Goal: Contribute content: Contribute content

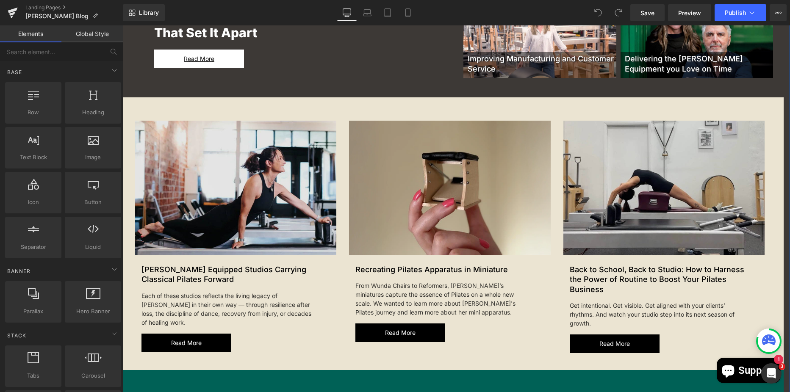
scroll to position [339, 0]
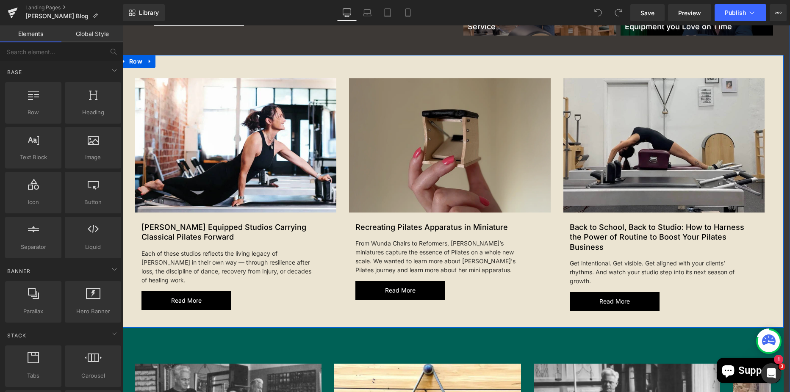
click at [135, 63] on span "Row" at bounding box center [135, 61] width 17 height 13
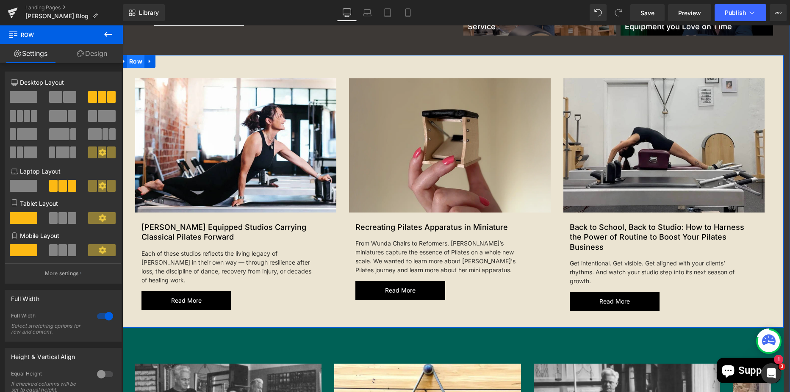
click at [134, 58] on span "Row" at bounding box center [135, 61] width 17 height 13
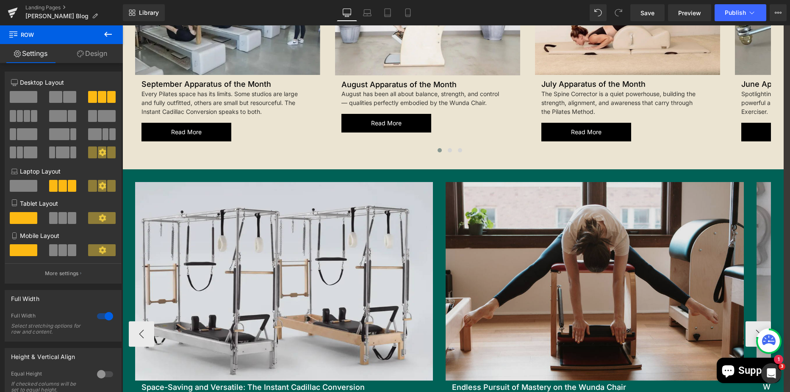
scroll to position [975, 0]
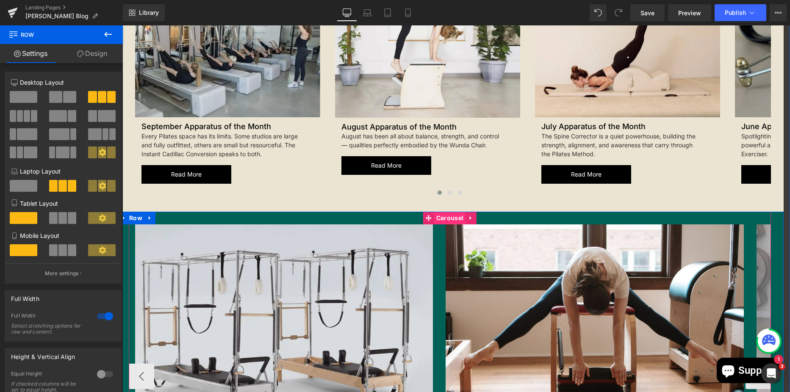
click at [441, 217] on span "Carousel" at bounding box center [449, 218] width 31 height 13
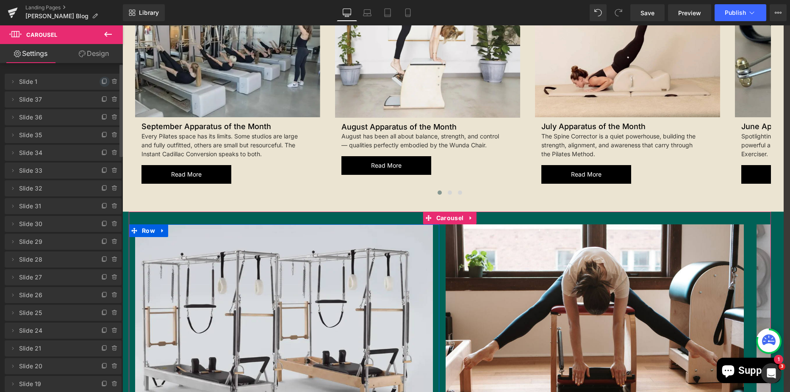
click at [102, 78] on span at bounding box center [105, 82] width 10 height 10
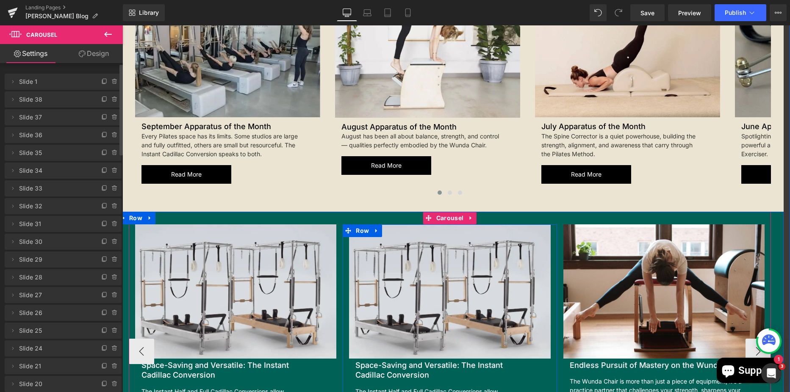
scroll to position [1059, 0]
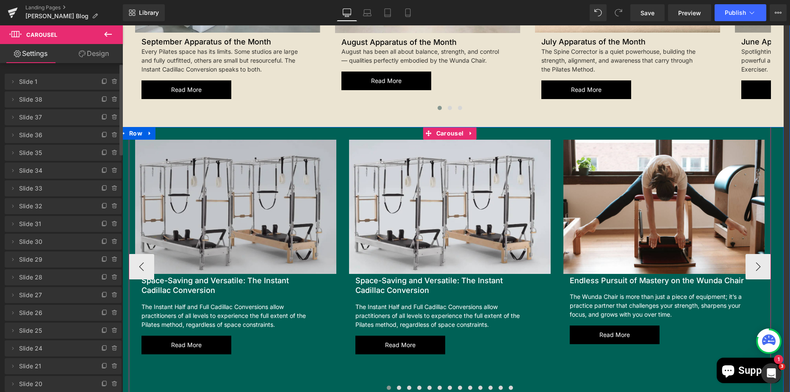
click at [161, 148] on div "Image Space-Saving and Versatile: The Instant Cadillac Conversion Heading The I…" at bounding box center [236, 249] width 214 height 219
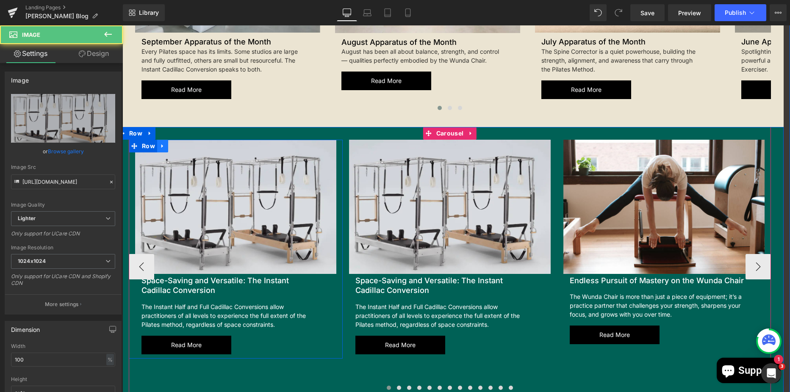
click at [160, 143] on icon at bounding box center [163, 146] width 6 height 6
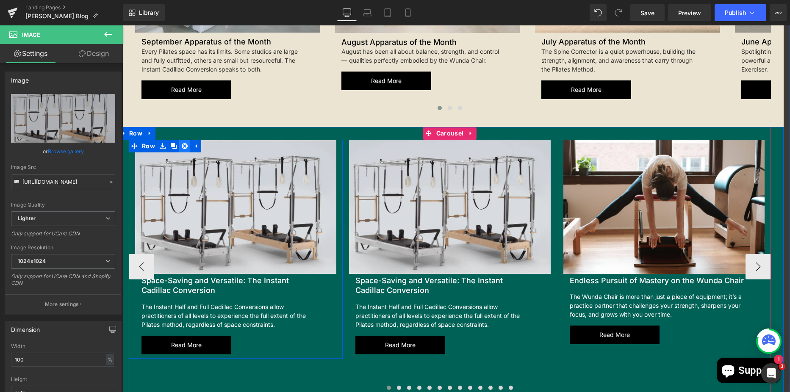
click at [182, 147] on icon at bounding box center [185, 146] width 6 height 6
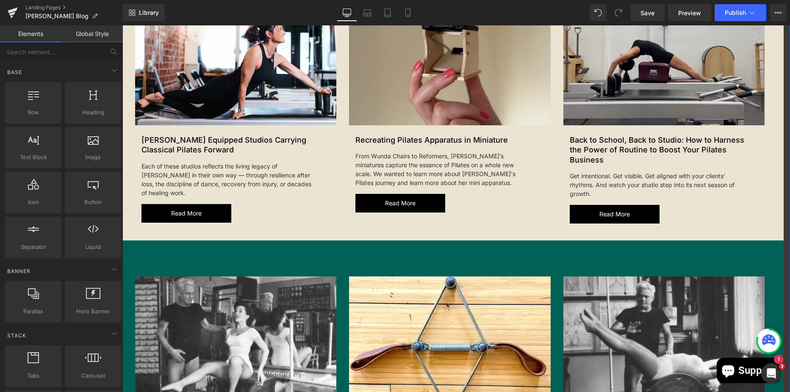
scroll to position [257, 0]
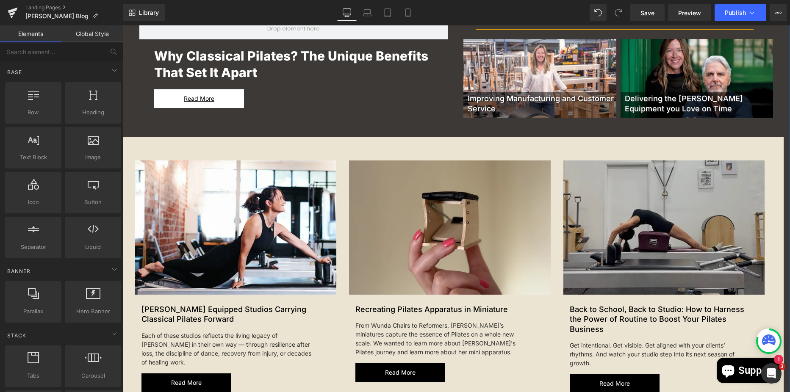
click at [603, 189] on img at bounding box center [664, 228] width 201 height 134
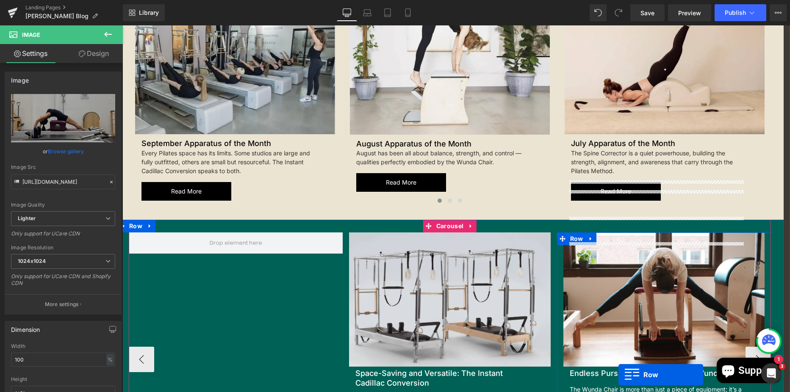
scroll to position [994, 0]
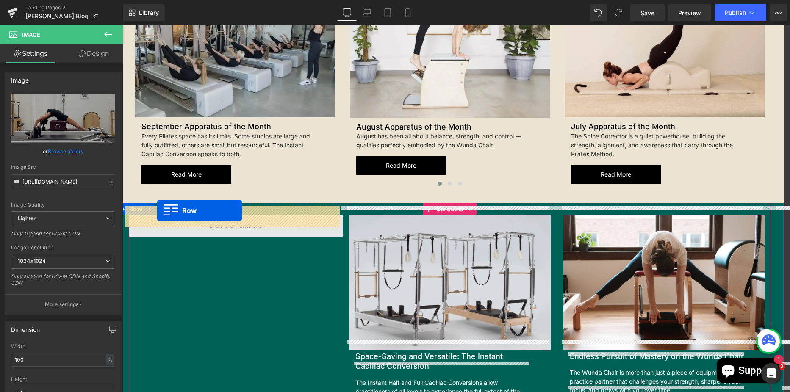
drag, startPoint x: 559, startPoint y: 153, endPoint x: 164, endPoint y: 214, distance: 399.5
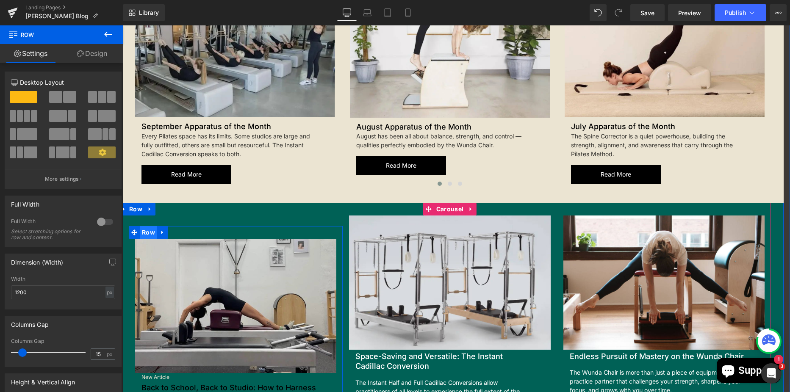
click at [148, 226] on span "Row" at bounding box center [148, 232] width 17 height 13
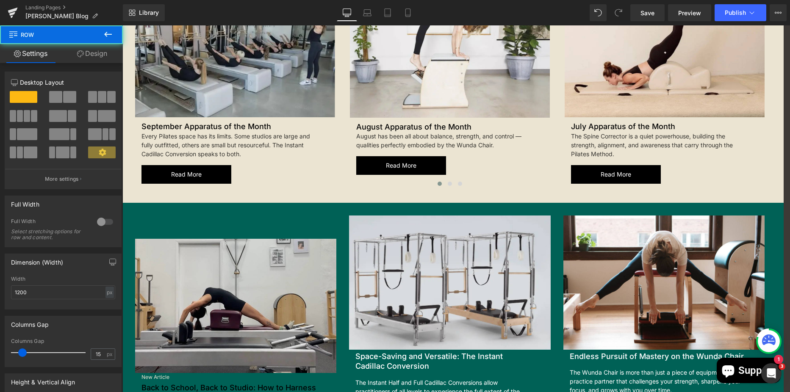
click at [95, 41] on button at bounding box center [108, 34] width 30 height 19
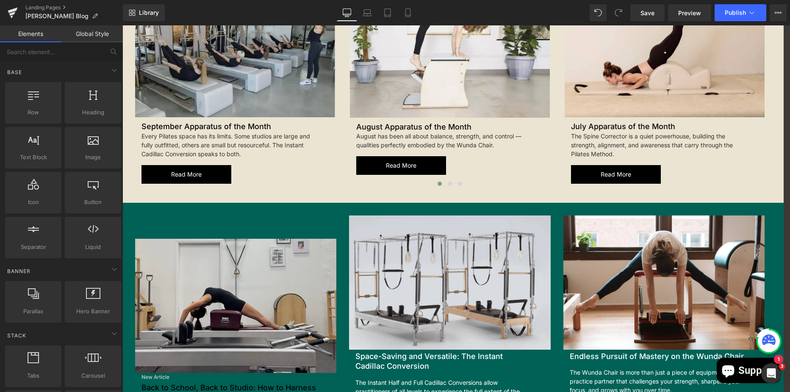
click at [90, 25] on div "Landing Pages [PERSON_NAME] Blog" at bounding box center [61, 12] width 123 height 25
click at [90, 28] on link "Global Style" at bounding box center [91, 33] width 61 height 17
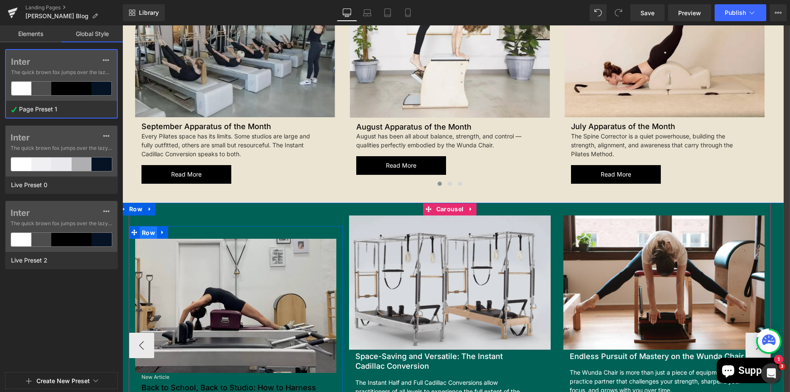
click at [140, 227] on span "Row" at bounding box center [148, 233] width 17 height 13
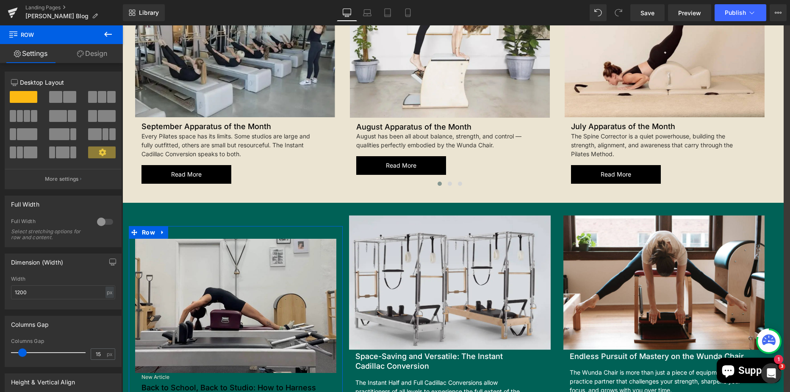
click at [89, 57] on link "Design" at bounding box center [91, 53] width 61 height 19
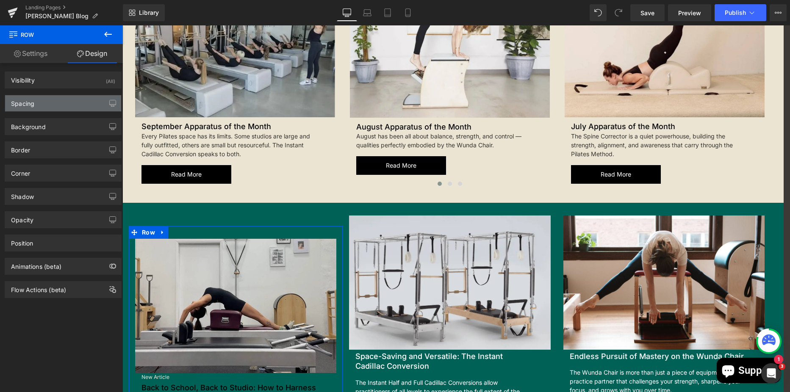
click at [58, 110] on div "Spacing" at bounding box center [63, 103] width 116 height 16
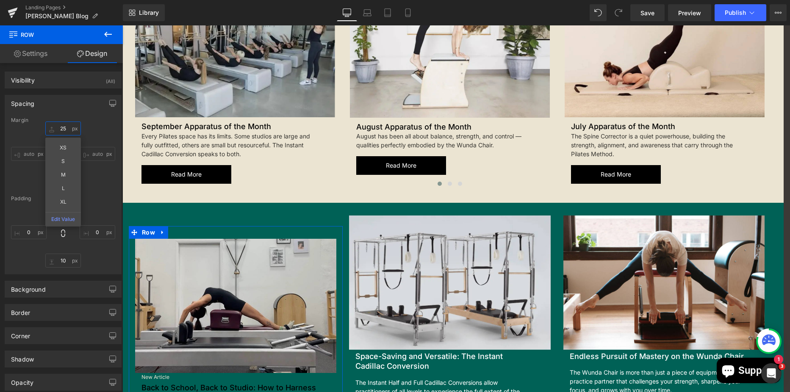
click at [68, 132] on input "text" at bounding box center [63, 129] width 36 height 14
type input "0"
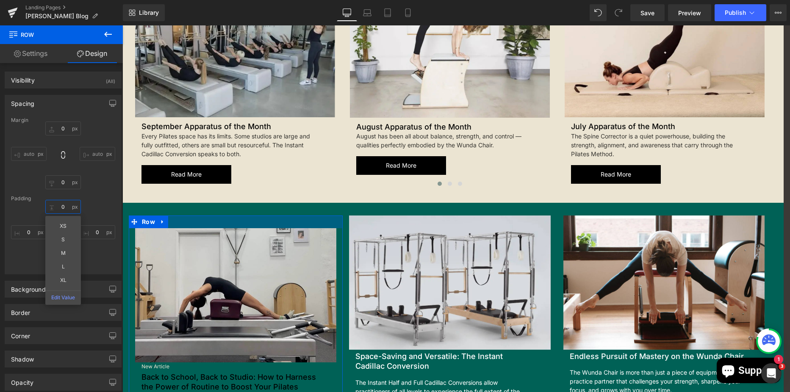
type input "0"
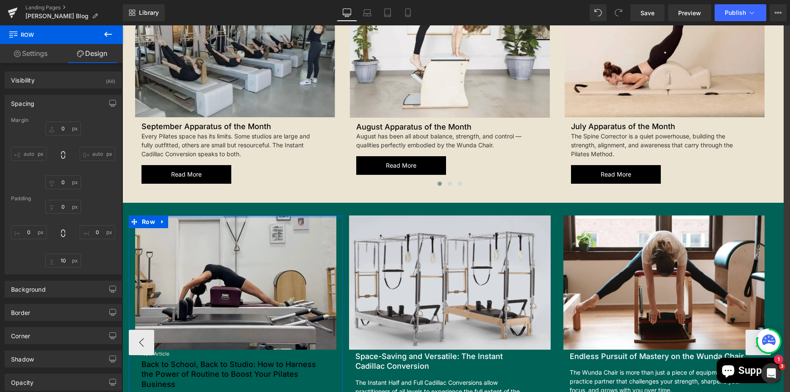
scroll to position [1079, 0]
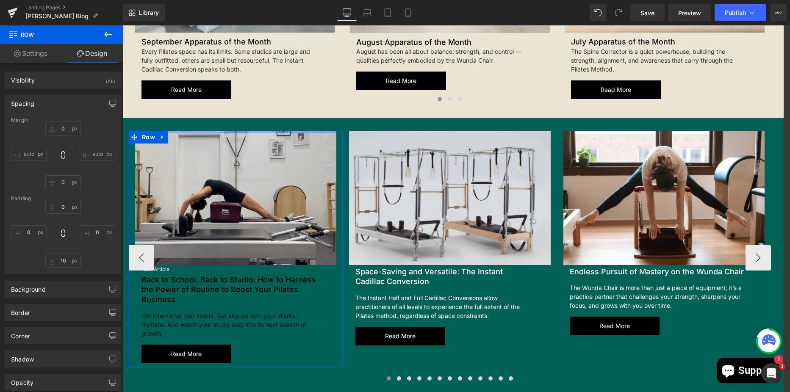
click at [160, 265] on p "New Article" at bounding box center [230, 269] width 176 height 8
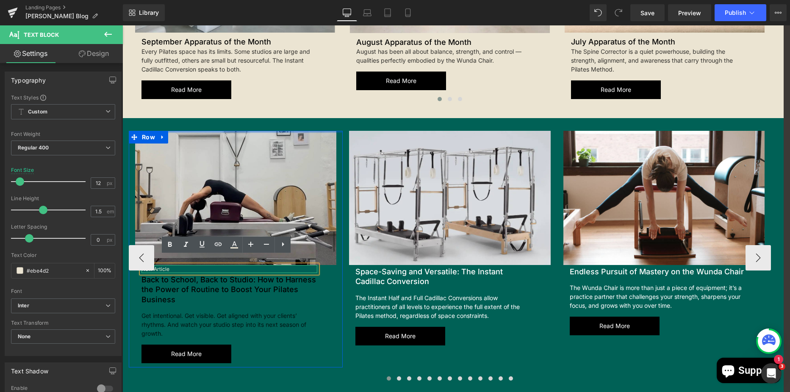
drag, startPoint x: 202, startPoint y: 298, endPoint x: 180, endPoint y: 271, distance: 35.2
click at [203, 305] on div "Get intentional. Get visible. Get aligned with your clients’ rhythms. And watch…" at bounding box center [230, 321] width 176 height 33
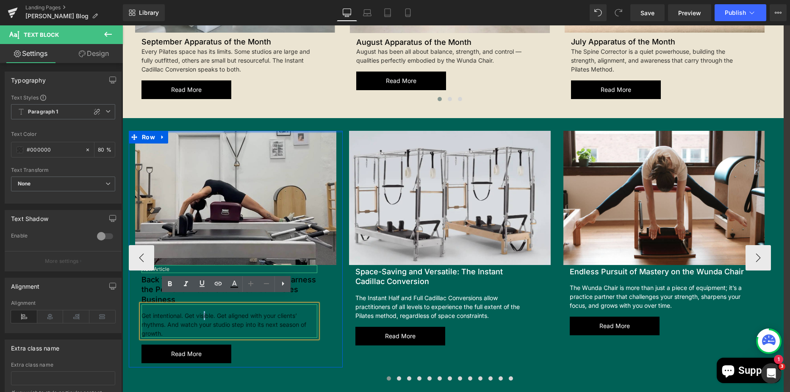
click at [295, 375] on div at bounding box center [450, 380] width 642 height 11
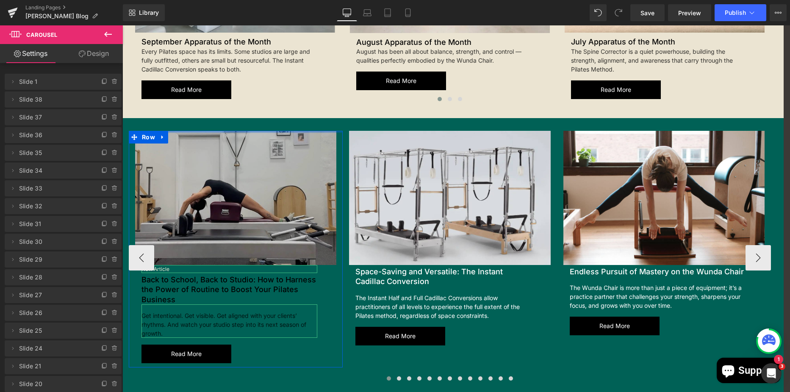
click at [192, 216] on img at bounding box center [235, 198] width 201 height 134
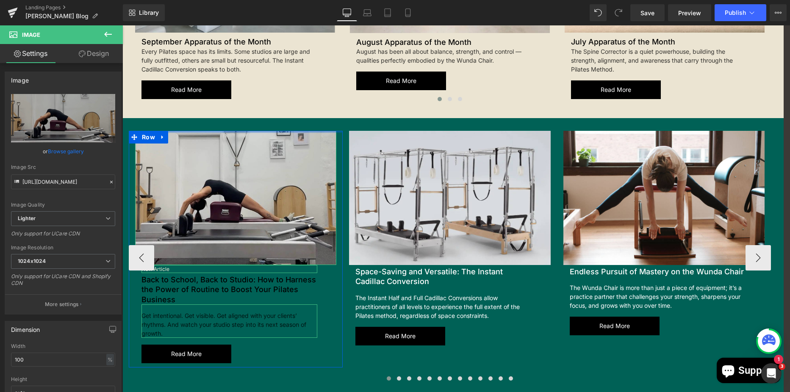
drag, startPoint x: 161, startPoint y: 264, endPoint x: 179, endPoint y: 278, distance: 22.6
click at [161, 271] on div at bounding box center [230, 272] width 176 height 2
click at [179, 295] on div "Back to School, Back to Studio: How to Harness the Power of Routine to Boost Yo…" at bounding box center [230, 288] width 176 height 31
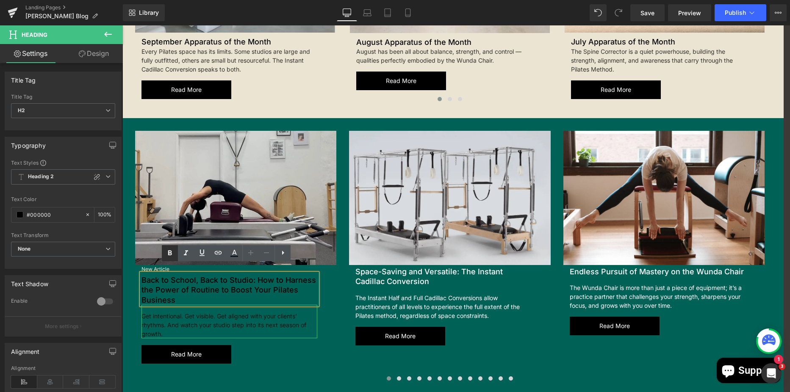
drag, startPoint x: 39, startPoint y: 234, endPoint x: 162, endPoint y: 258, distance: 125.6
click at [163, 258] on link at bounding box center [170, 253] width 16 height 16
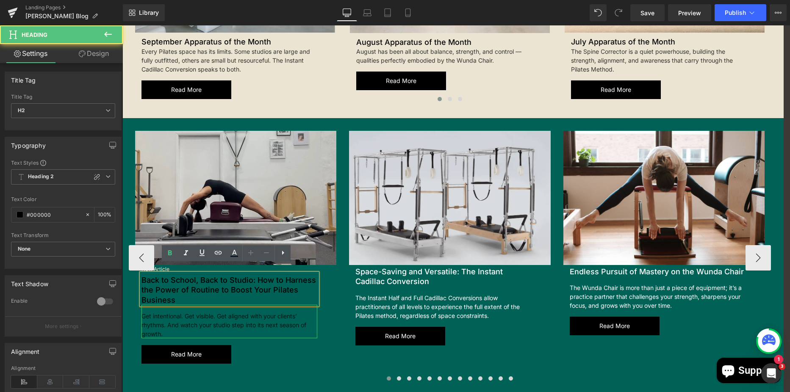
click at [210, 282] on h2 "Back to School, Back to Studio: How to Harness the Power of Routine to Boost Yo…" at bounding box center [230, 290] width 176 height 30
click at [322, 320] on div "New Article Text Block Back to School, Back to Studio: How to Harness the Power…" at bounding box center [235, 314] width 201 height 99
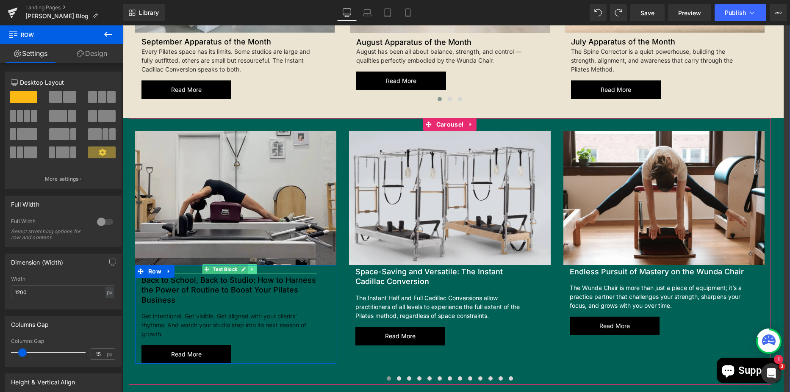
click at [251, 268] on icon at bounding box center [251, 269] width 1 height 3
click at [256, 267] on icon at bounding box center [256, 269] width 5 height 5
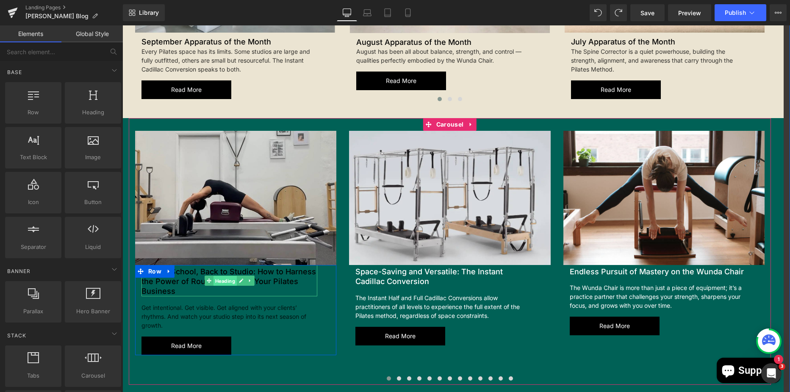
click at [226, 276] on span "Heading" at bounding box center [225, 281] width 23 height 10
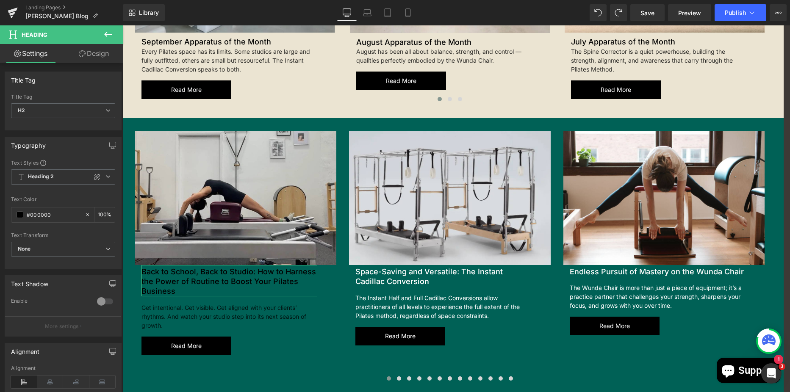
click at [98, 58] on link "Design" at bounding box center [93, 53] width 61 height 19
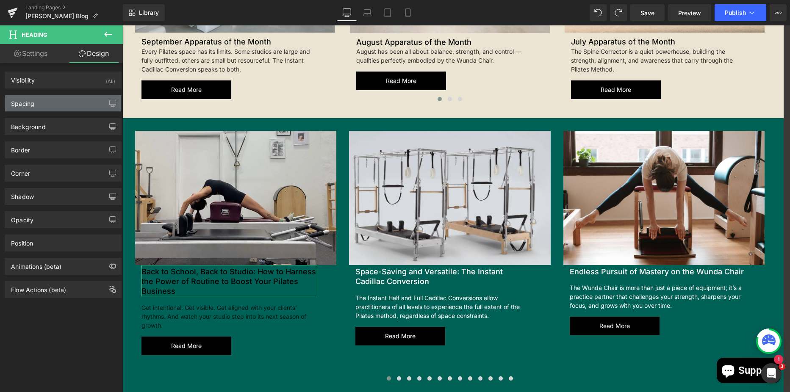
click at [54, 99] on div "Spacing" at bounding box center [63, 103] width 116 height 16
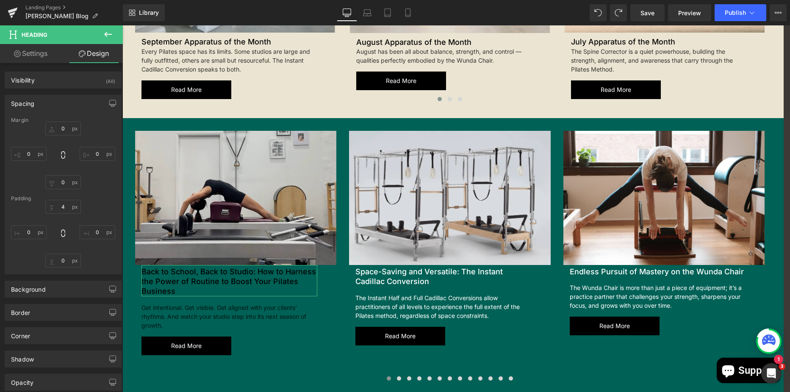
click at [47, 55] on link "Settings" at bounding box center [30, 53] width 61 height 19
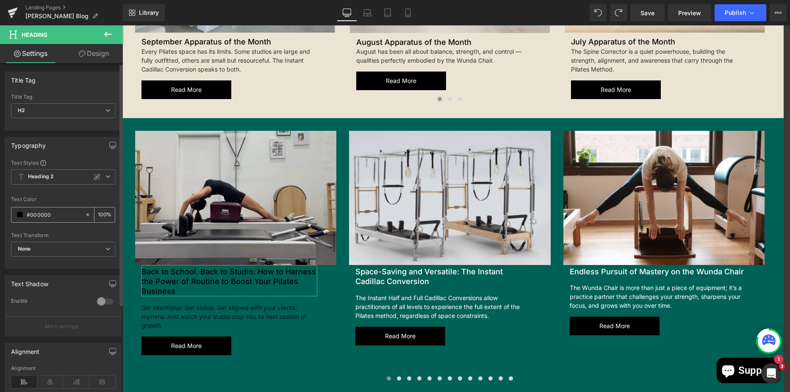
click at [67, 219] on input "#000000" at bounding box center [54, 214] width 54 height 9
type input "#fff"
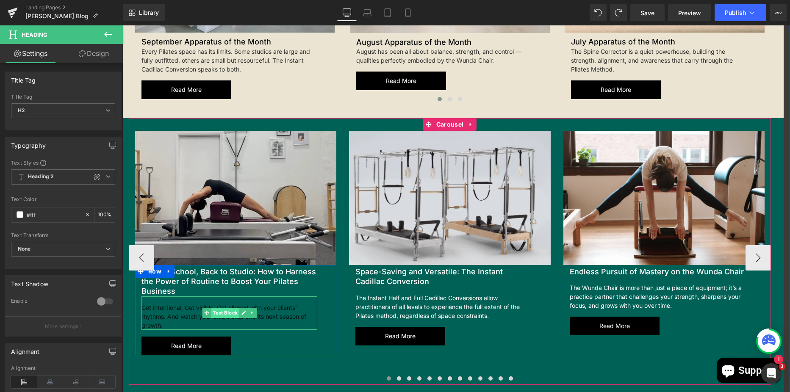
click at [228, 308] on span "Text Block" at bounding box center [225, 313] width 28 height 10
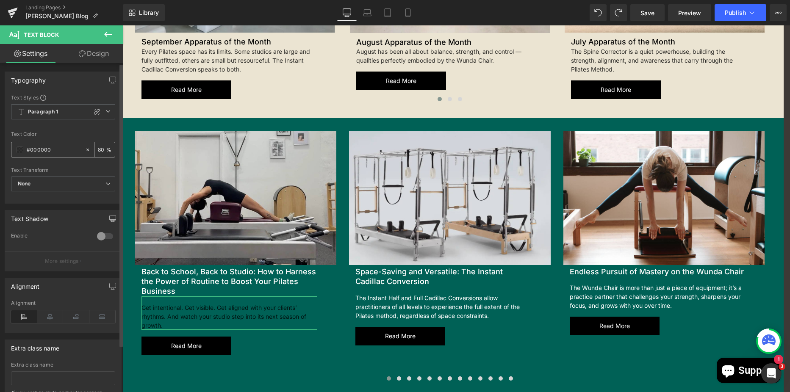
click at [57, 150] on input "#000000" at bounding box center [54, 149] width 54 height 9
type input "#fff"
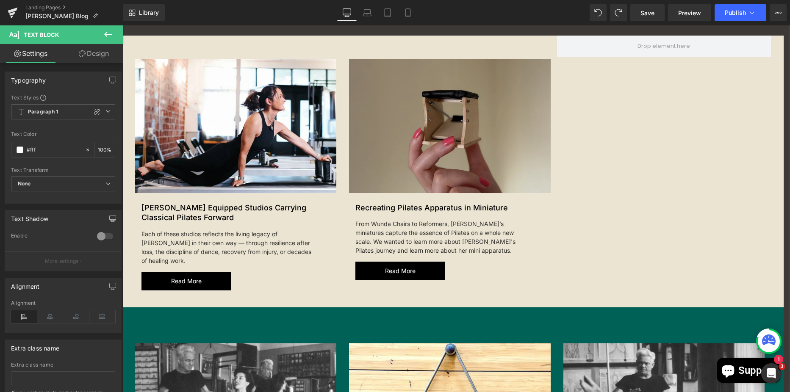
click at [436, 132] on img at bounding box center [449, 126] width 201 height 134
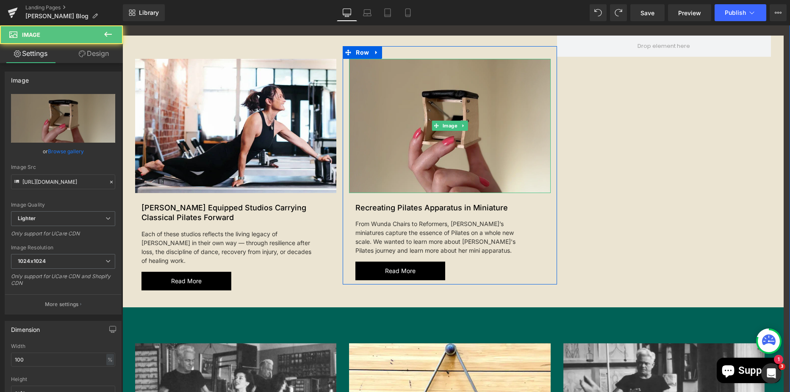
scroll to position [274, 0]
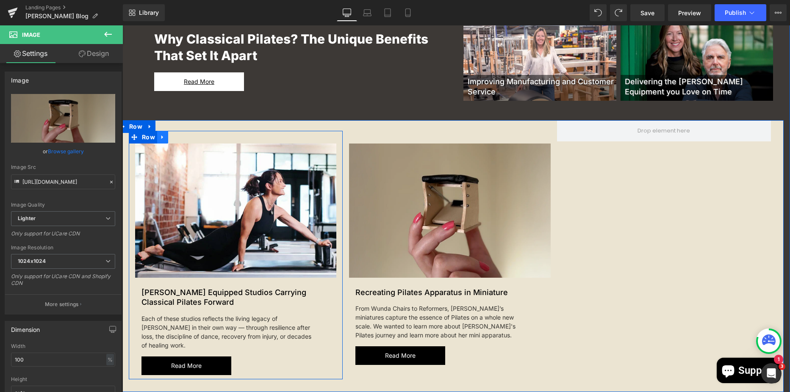
click at [161, 139] on icon at bounding box center [163, 137] width 6 height 6
click at [171, 137] on icon at bounding box center [174, 137] width 6 height 6
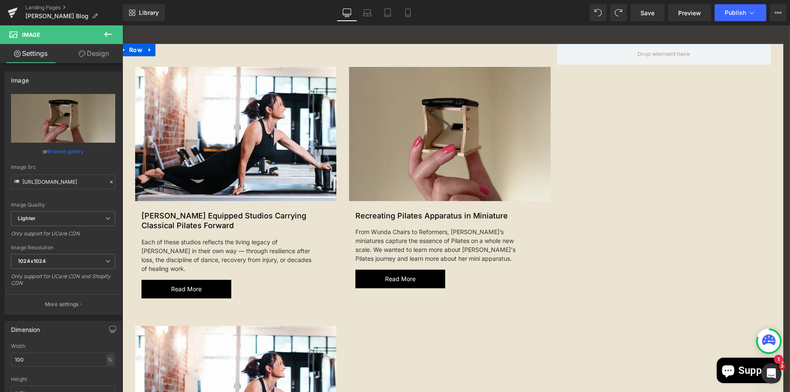
scroll to position [266, 0]
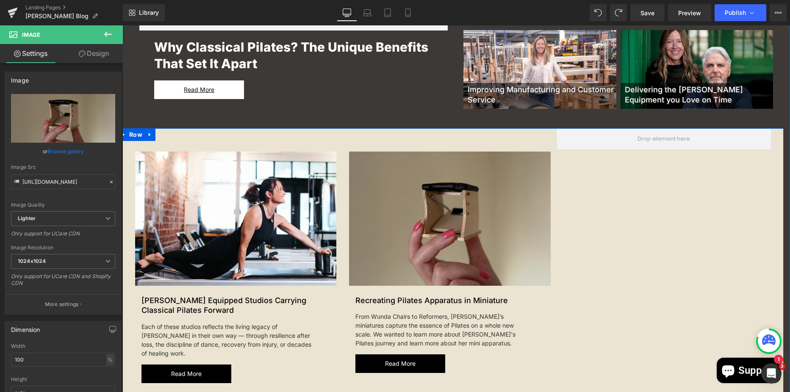
click at [452, 240] on img at bounding box center [449, 219] width 201 height 134
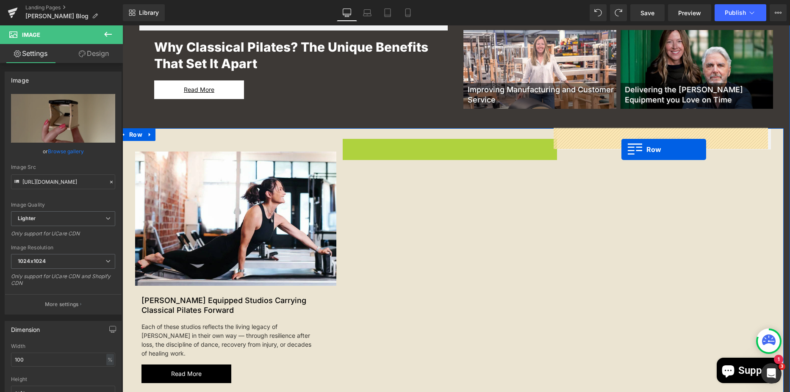
drag, startPoint x: 346, startPoint y: 146, endPoint x: 622, endPoint y: 150, distance: 275.9
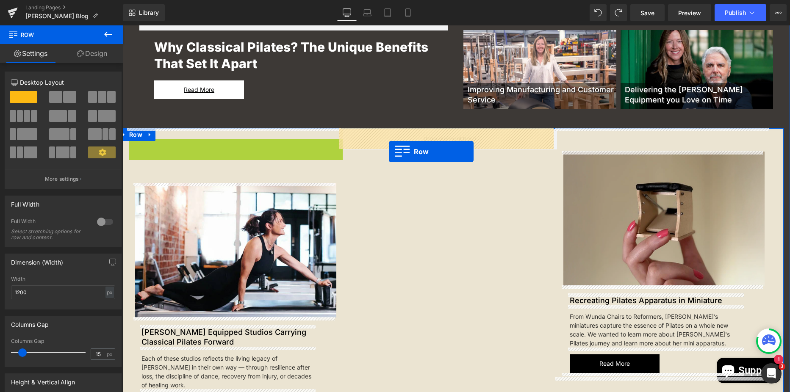
drag, startPoint x: 135, startPoint y: 143, endPoint x: 389, endPoint y: 152, distance: 254.4
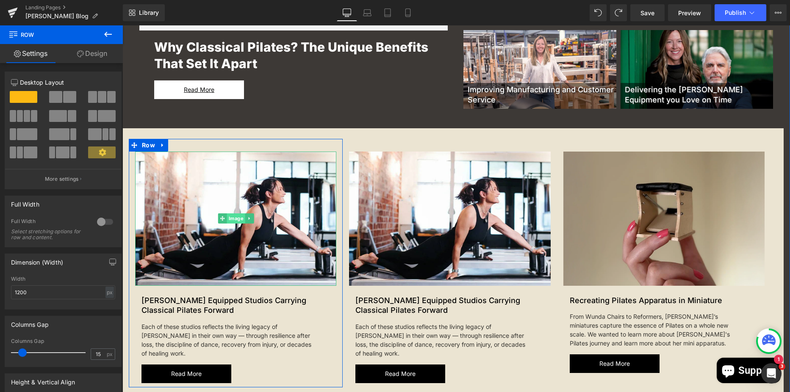
click at [233, 217] on span "Image" at bounding box center [236, 219] width 18 height 10
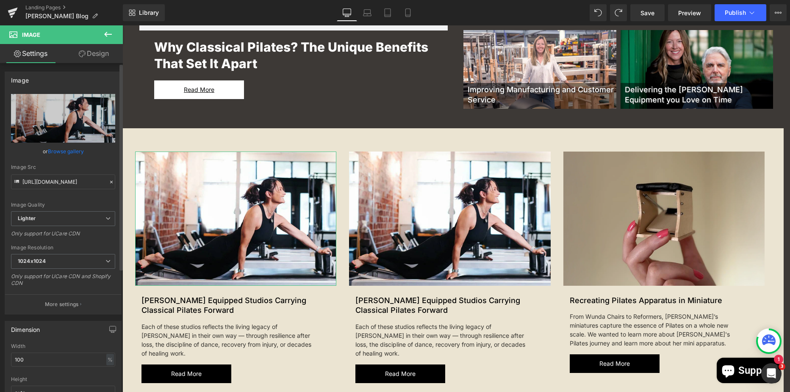
click at [69, 149] on link "Browse gallery" at bounding box center [66, 151] width 36 height 15
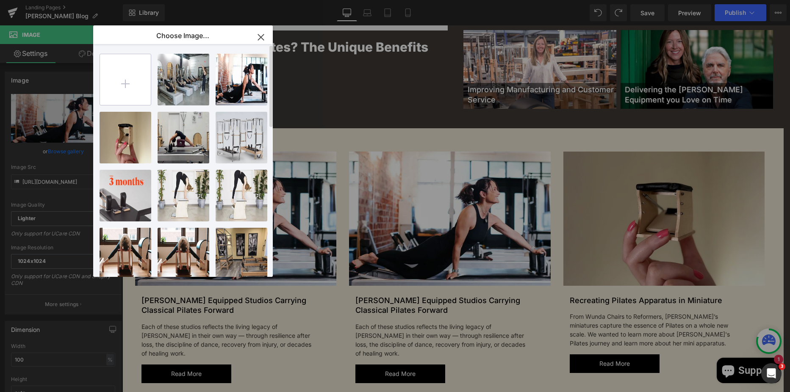
click at [127, 77] on input "file" at bounding box center [125, 79] width 51 height 51
click at [125, 95] on input "file" at bounding box center [125, 79] width 51 height 51
type input "C:\fakepath\Copy_of_10943_NS_40-I-PP_Nicole_Smith_the_30_Minute_[MEDICAL_DATA]_…"
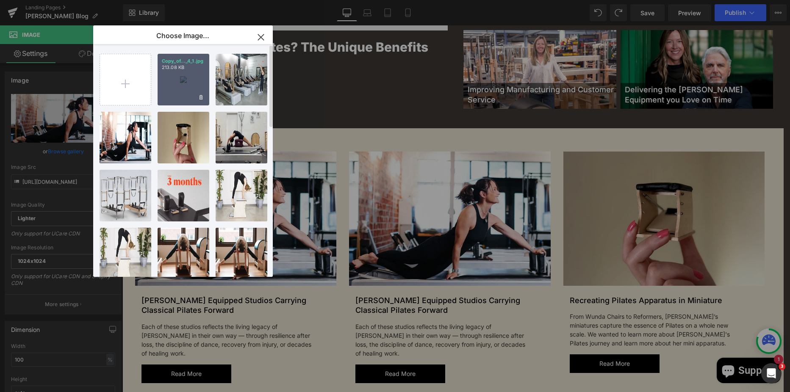
click at [190, 76] on div "Copy_of..._4_1.jpg 213.08 KB" at bounding box center [184, 80] width 52 height 52
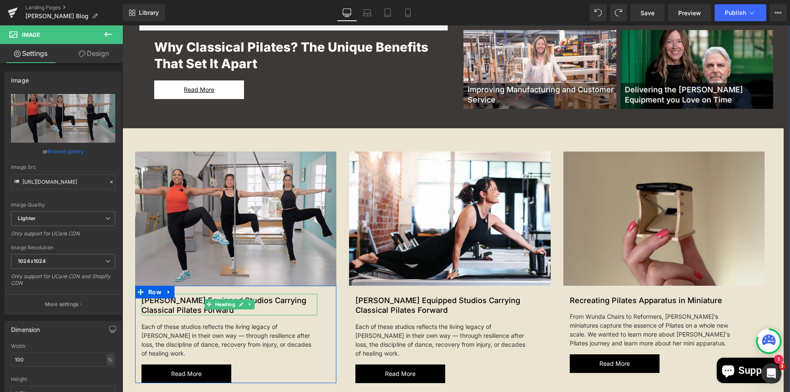
click at [195, 309] on h2 "[PERSON_NAME] Equipped Studios Carrying Classical Pilates Forward" at bounding box center [230, 306] width 176 height 20
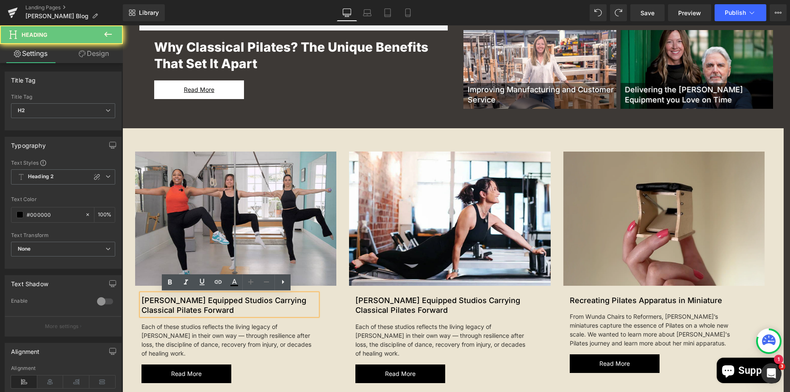
click at [189, 311] on h2 "[PERSON_NAME] Equipped Studios Carrying Classical Pilates Forward" at bounding box center [230, 306] width 176 height 20
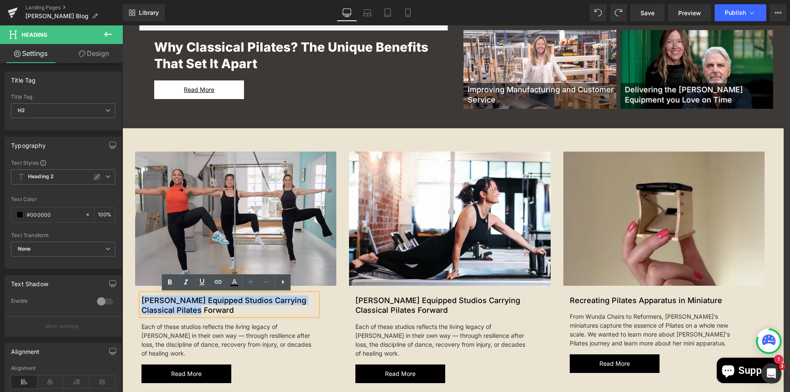
drag, startPoint x: 202, startPoint y: 311, endPoint x: 139, endPoint y: 298, distance: 64.6
click at [142, 298] on h2 "[PERSON_NAME] Equipped Studios Carrying Classical Pilates Forward" at bounding box center [230, 306] width 176 height 20
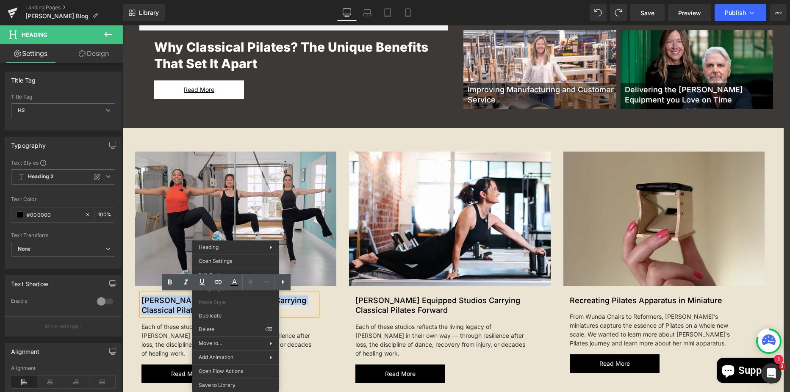
click at [167, 306] on h2 "[PERSON_NAME] Equipped Studios Carrying Classical Pilates Forward" at bounding box center [230, 306] width 176 height 20
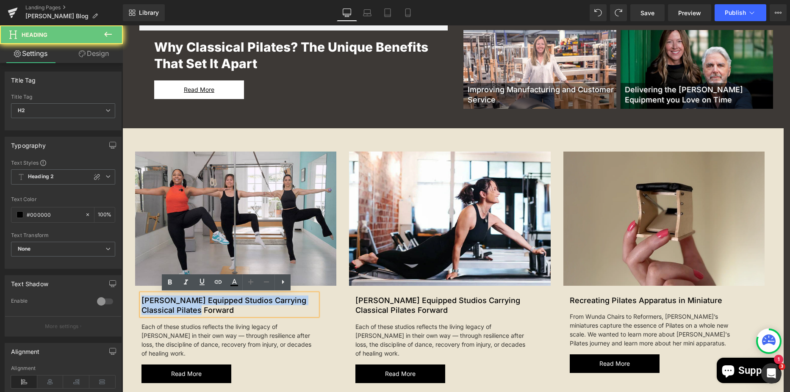
drag, startPoint x: 206, startPoint y: 314, endPoint x: 129, endPoint y: 302, distance: 78.0
click at [129, 302] on div "Image New Article Text Block [PERSON_NAME] Equipped Studios Carrying Classical …" at bounding box center [236, 268] width 214 height 232
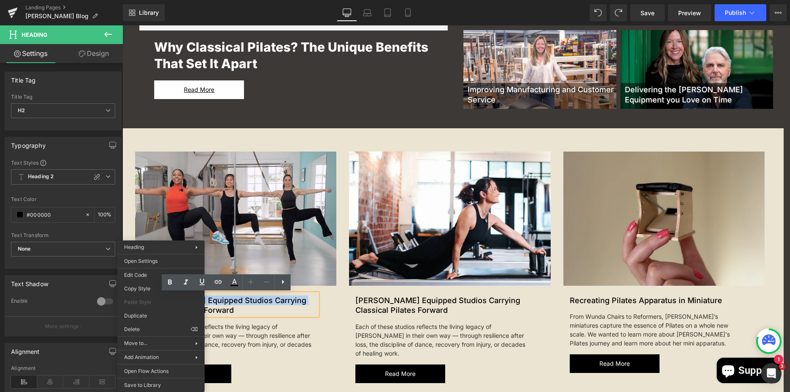
click at [236, 311] on h2 "[PERSON_NAME] Equipped Studios Carrying Classical Pilates Forward" at bounding box center [230, 306] width 176 height 20
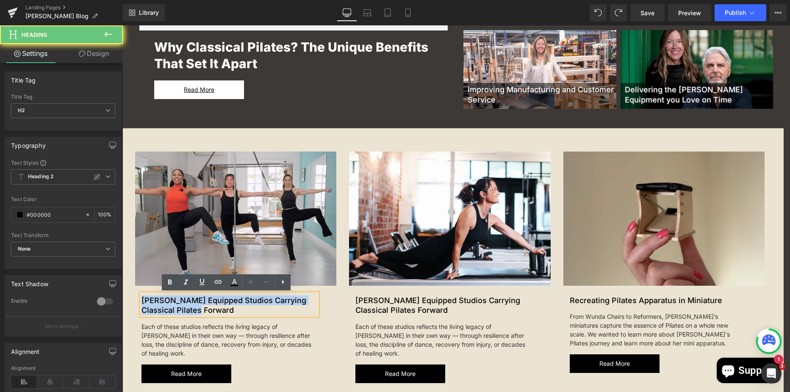
click at [224, 314] on h2 "[PERSON_NAME] Equipped Studios Carrying Classical Pilates Forward" at bounding box center [230, 306] width 176 height 20
click at [221, 314] on h2 "[PERSON_NAME] Equipped Studios Carrying Classical Pilates Forward" at bounding box center [230, 306] width 176 height 20
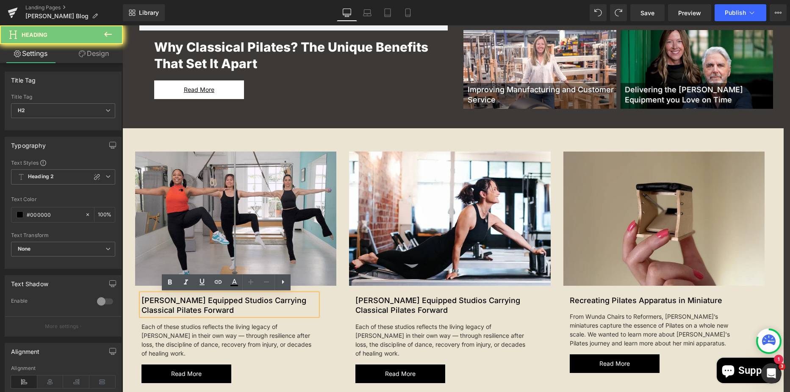
click at [221, 313] on h2 "[PERSON_NAME] Equipped Studios Carrying Classical Pilates Forward" at bounding box center [230, 306] width 176 height 20
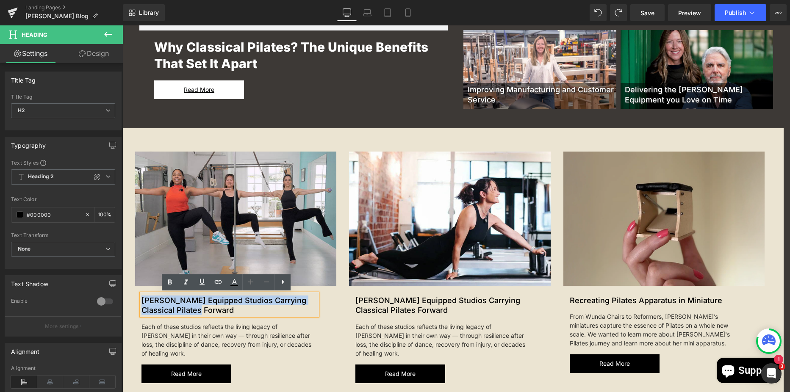
drag, startPoint x: 215, startPoint y: 309, endPoint x: 109, endPoint y: 295, distance: 106.9
paste div
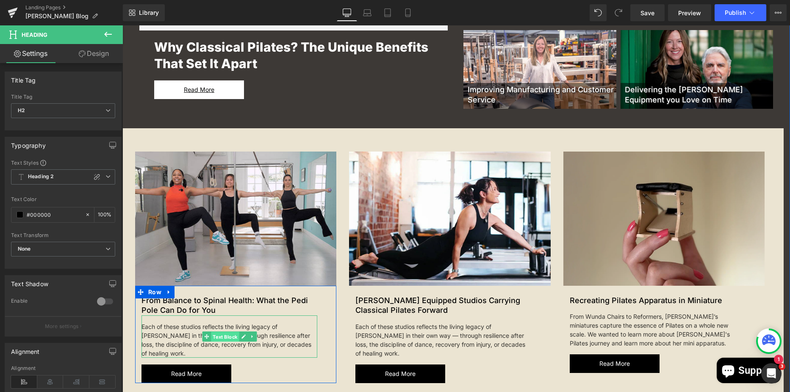
click at [228, 339] on span "Text Block" at bounding box center [225, 337] width 28 height 10
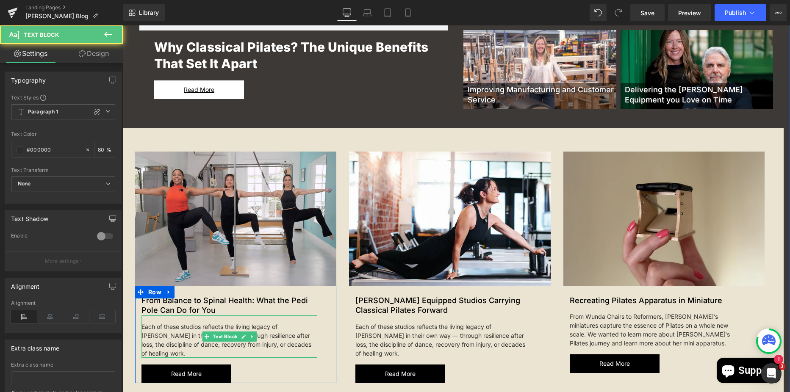
click at [186, 355] on div "Each of these studios reflects the living legacy of [PERSON_NAME] in their own …" at bounding box center [230, 337] width 176 height 42
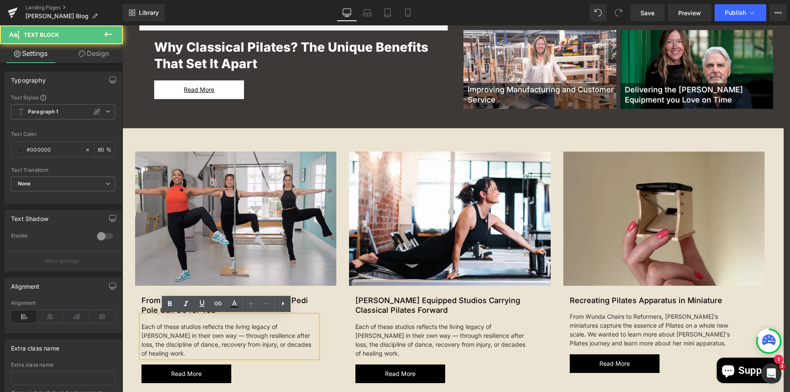
click at [183, 353] on div "Each of these studios reflects the living legacy of [PERSON_NAME] in their own …" at bounding box center [230, 337] width 176 height 42
drag, startPoint x: 184, startPoint y: 353, endPoint x: 139, endPoint y: 329, distance: 51.2
click at [142, 329] on div "Each of these studios reflects the living legacy of [PERSON_NAME] in their own …" at bounding box center [230, 337] width 176 height 42
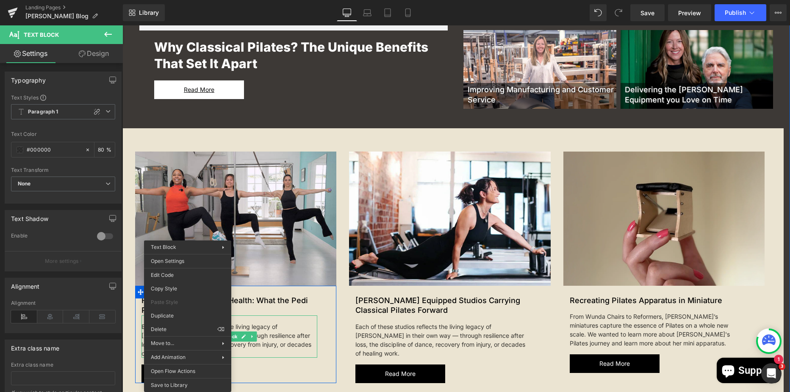
drag, startPoint x: 276, startPoint y: 343, endPoint x: 264, endPoint y: 351, distance: 13.8
click at [277, 344] on div "Each of these studios reflects the living legacy of [PERSON_NAME] in their own …" at bounding box center [230, 337] width 176 height 42
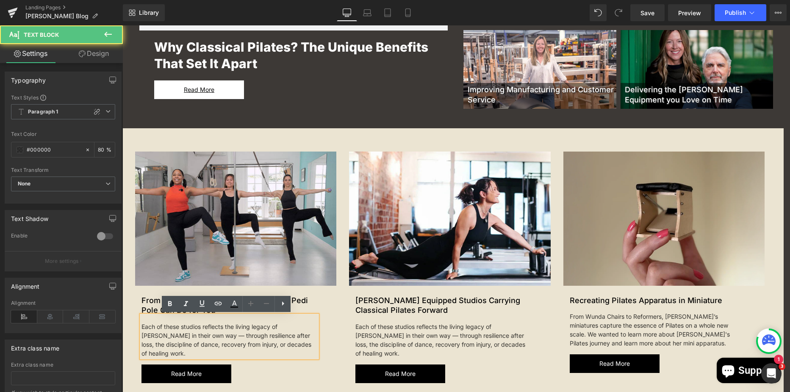
click at [190, 353] on div "Each of these studios reflects the living legacy of [PERSON_NAME] in their own …" at bounding box center [230, 337] width 176 height 42
drag, startPoint x: 194, startPoint y: 356, endPoint x: 133, endPoint y: 325, distance: 68.0
click at [135, 325] on div "New Article Text Block From Balance to Spinal Health: What the Pedi Pole Can Do…" at bounding box center [229, 334] width 189 height 97
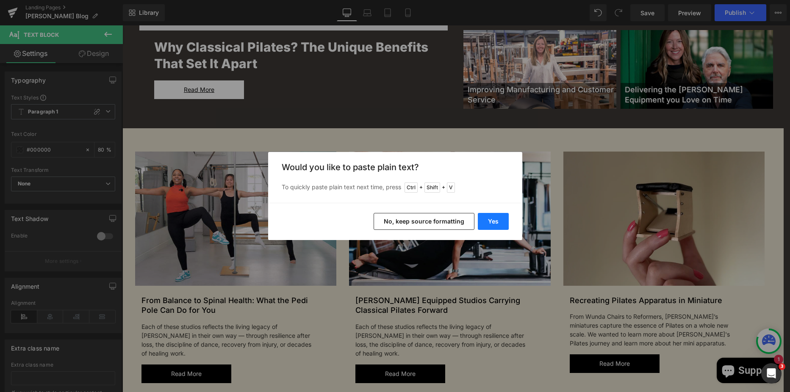
click at [500, 217] on button "Yes" at bounding box center [493, 221] width 31 height 17
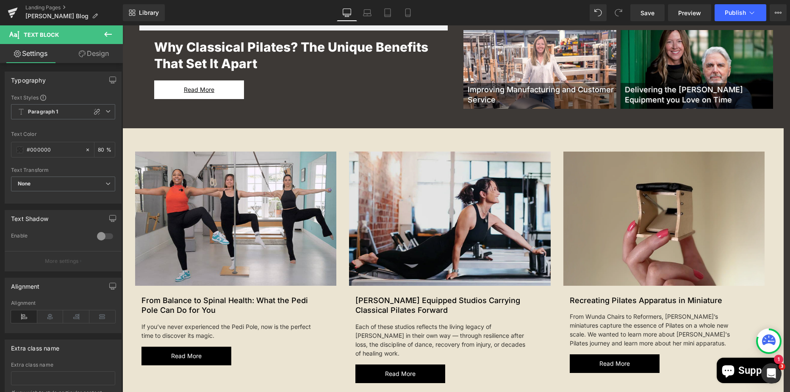
scroll to position [308, 0]
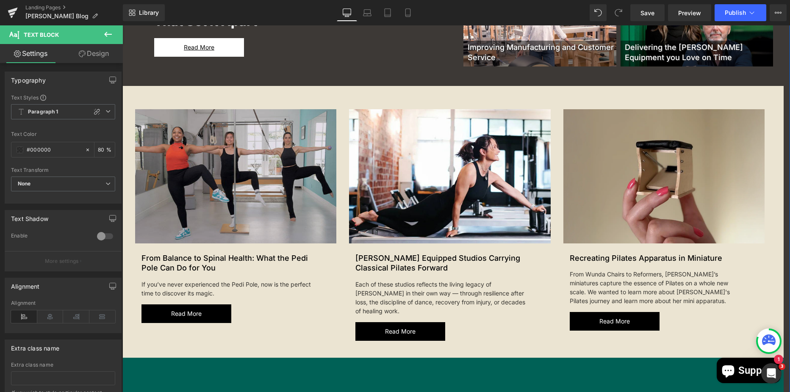
click at [221, 172] on div "Image" at bounding box center [235, 176] width 201 height 134
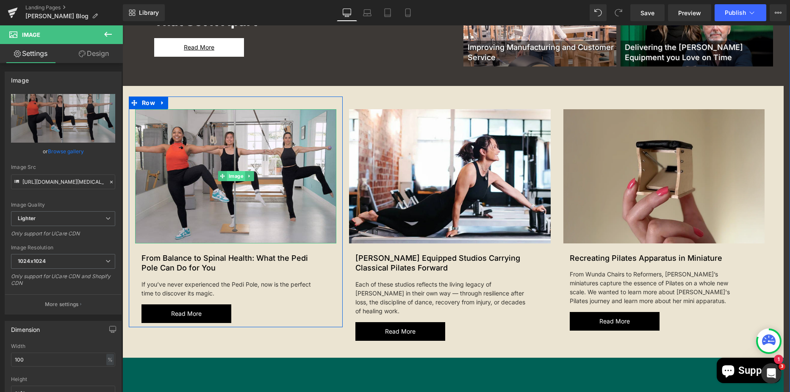
click at [232, 178] on span "Image" at bounding box center [236, 176] width 18 height 10
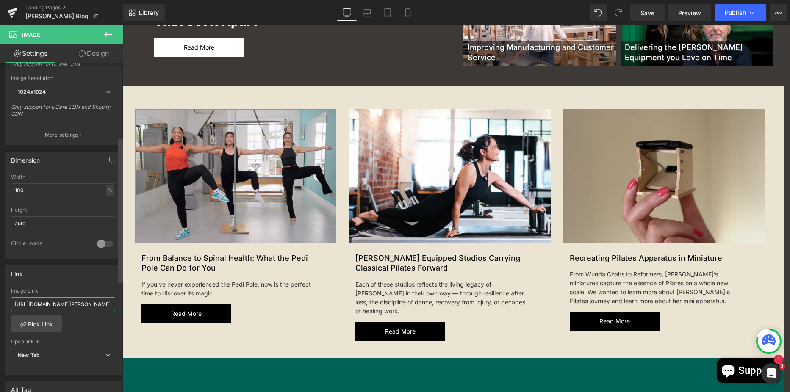
scroll to position [0, 188]
drag, startPoint x: 14, startPoint y: 305, endPoint x: 99, endPoint y: 303, distance: 85.6
click at [119, 309] on div "Image [URL][DOMAIN_NAME][MEDICAL_DATA] Replace Image Upload image or Browse gal…" at bounding box center [61, 229] width 123 height 333
type input "[URL][DOMAIN_NAME]"
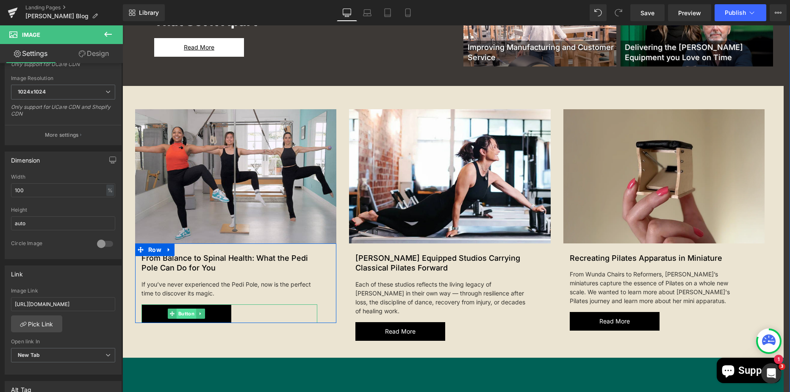
click at [185, 312] on span "Button" at bounding box center [186, 314] width 19 height 10
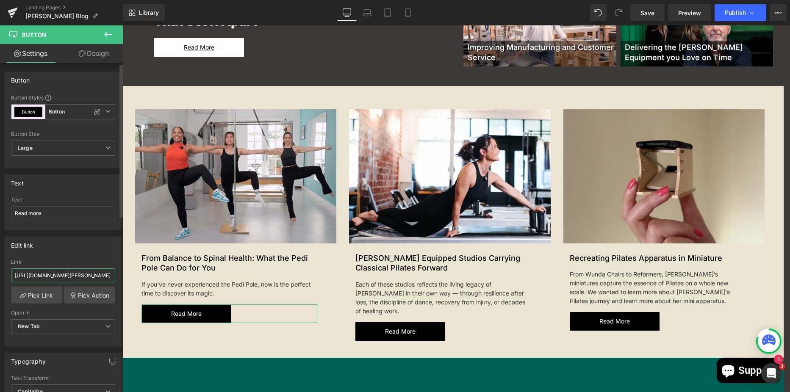
scroll to position [0, 188]
drag, startPoint x: 14, startPoint y: 276, endPoint x: 112, endPoint y: 278, distance: 97.9
click at [112, 278] on div "[URL][DOMAIN_NAME][PERSON_NAME] Link [URL][DOMAIN_NAME][PERSON_NAME] Pick Link …" at bounding box center [63, 302] width 116 height 87
paste input "from-balance-to-spinal-health-what-the-pedi-pole-can-do-for-you"
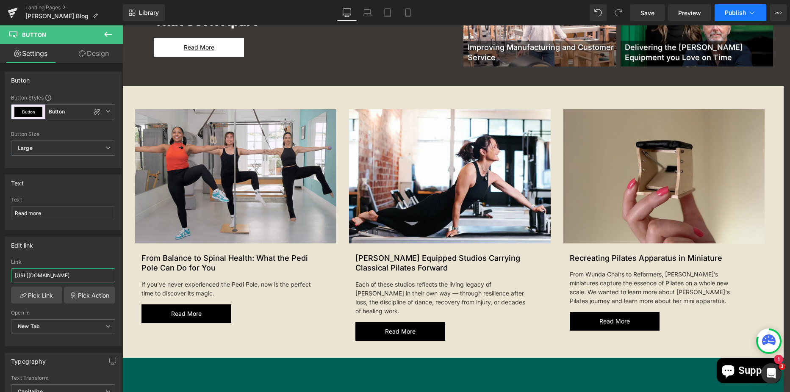
type input "[URL][DOMAIN_NAME]"
click at [738, 13] on span "Publish" at bounding box center [735, 12] width 21 height 7
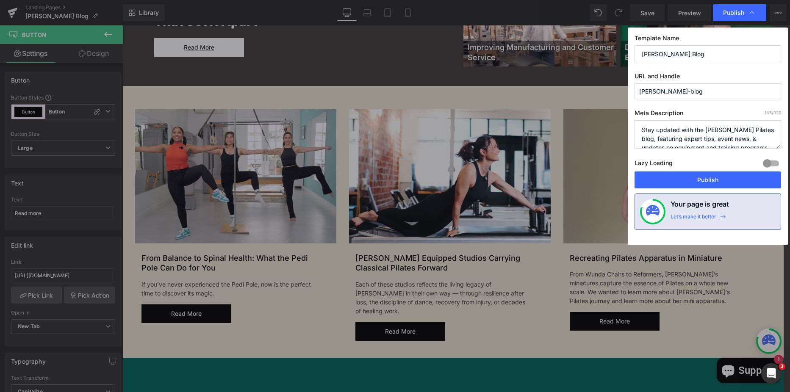
scroll to position [0, 0]
click at [670, 178] on button "Publish" at bounding box center [708, 180] width 147 height 17
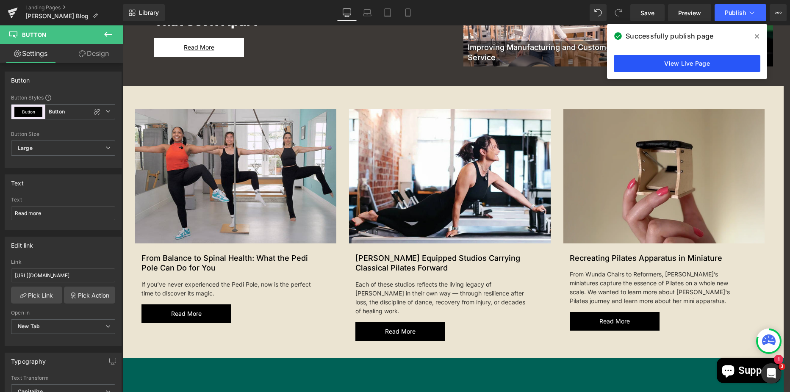
click at [705, 69] on link "View Live Page" at bounding box center [687, 63] width 147 height 17
